Goal: Navigation & Orientation: Find specific page/section

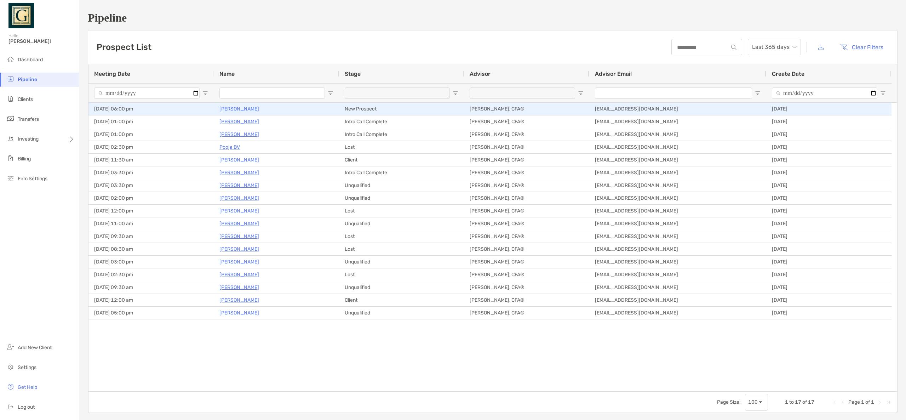
click at [239, 110] on p "[PERSON_NAME]" at bounding box center [239, 108] width 40 height 9
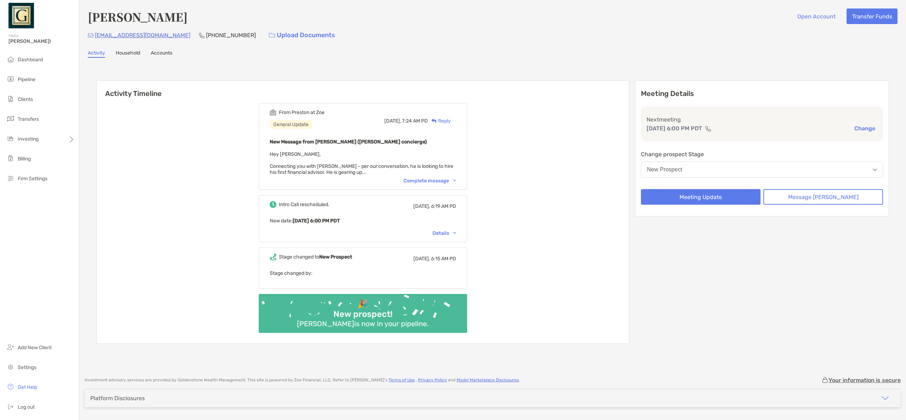
click at [451, 180] on div "Complete message" at bounding box center [429, 181] width 53 height 6
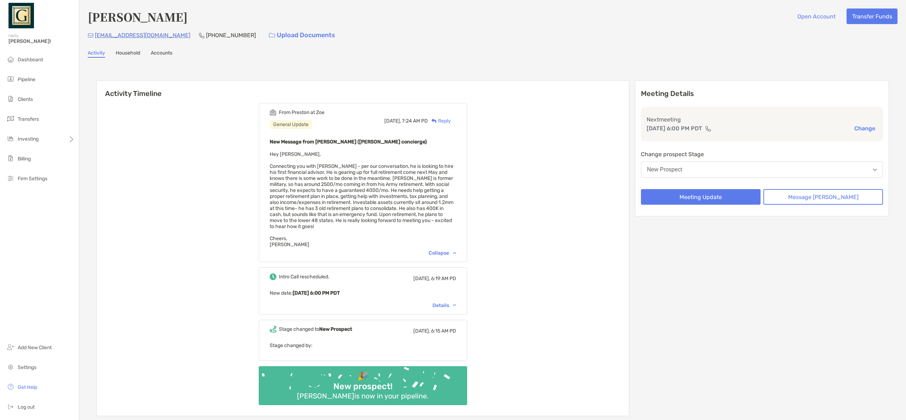
click at [132, 52] on link "Household" at bounding box center [128, 54] width 24 height 8
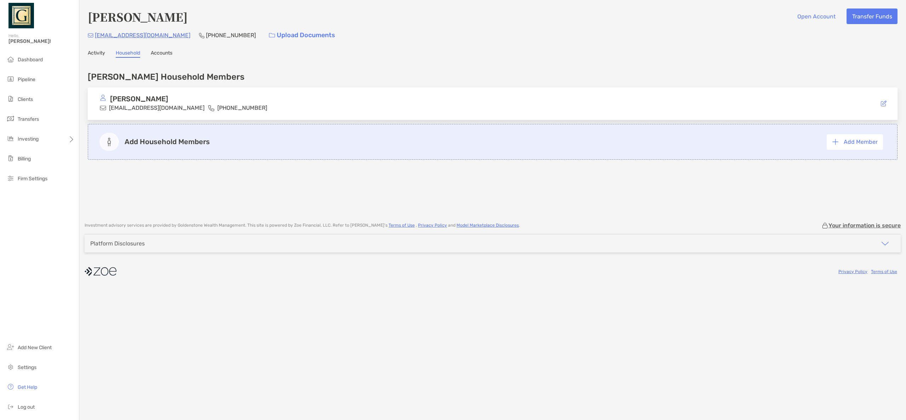
click at [159, 53] on link "Accounts" at bounding box center [162, 54] width 22 height 8
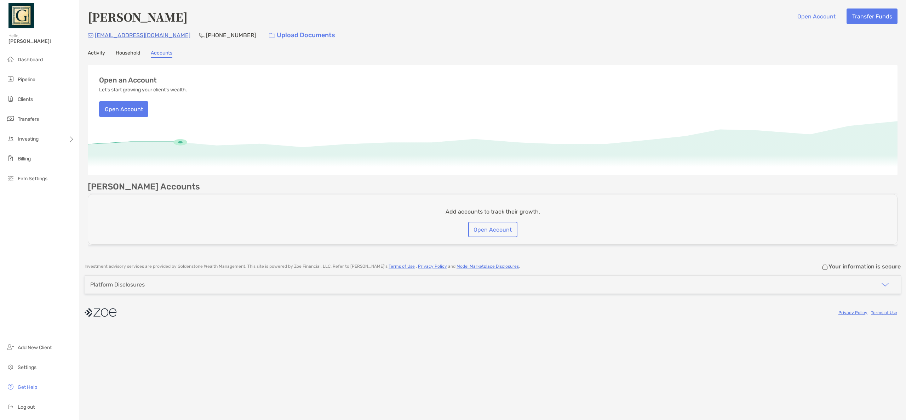
click at [126, 52] on link "Household" at bounding box center [128, 54] width 24 height 8
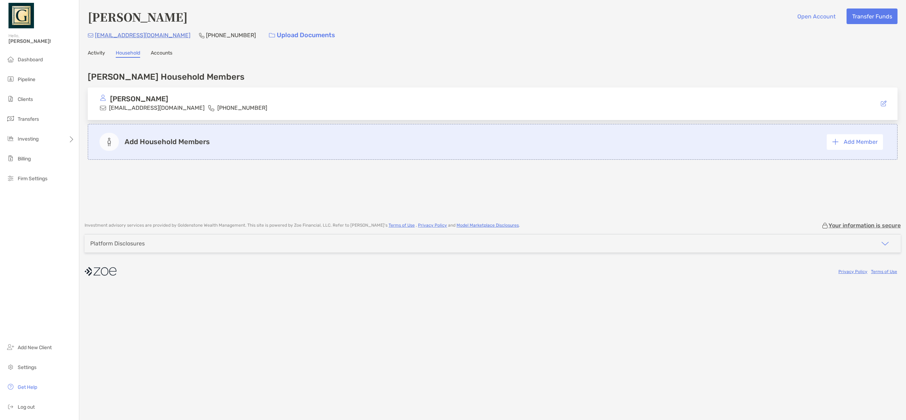
click at [97, 51] on link "Activity" at bounding box center [96, 54] width 17 height 8
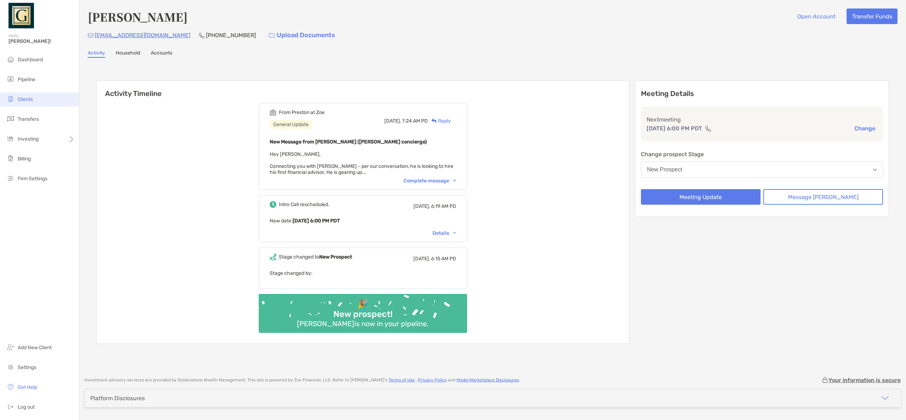
click at [35, 97] on li "Clients" at bounding box center [39, 99] width 79 height 14
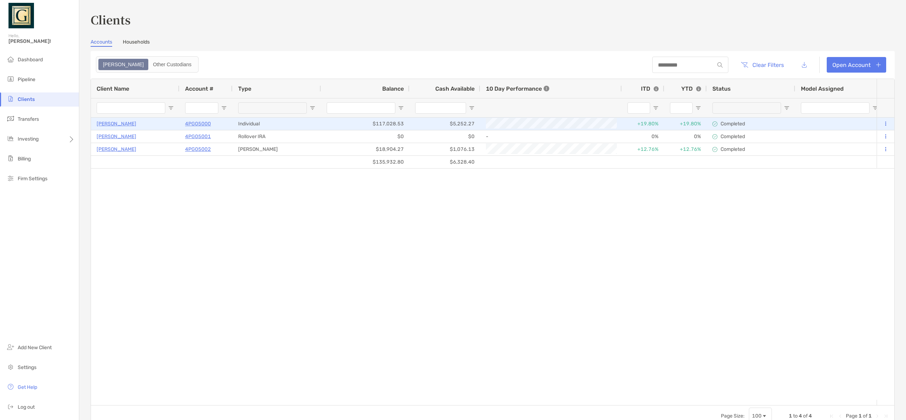
click at [203, 123] on p "4PG05000" at bounding box center [198, 123] width 26 height 9
